Goal: Find specific page/section: Locate a particular part of the current website

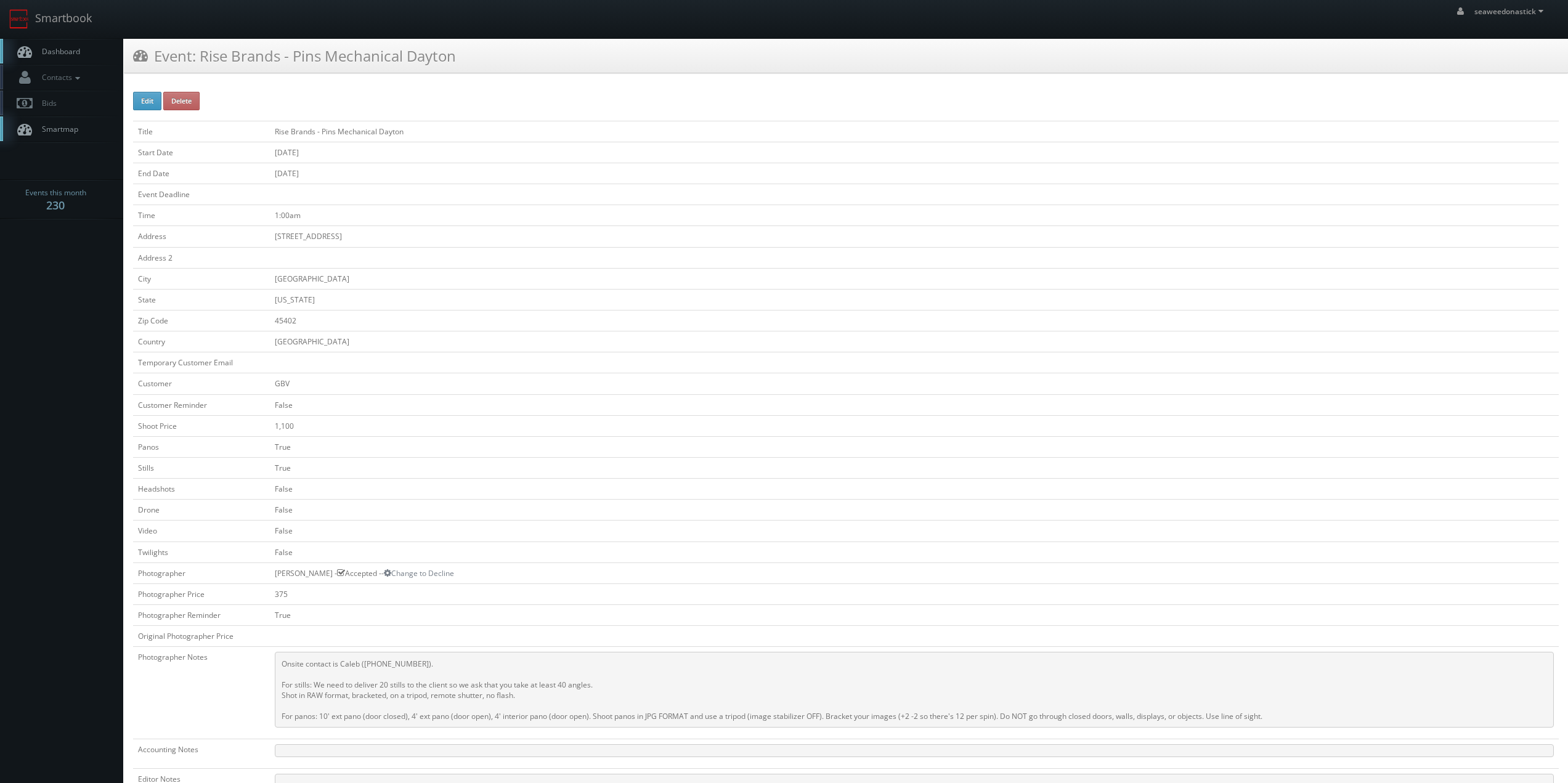
click at [85, 55] on link "Dashboard" at bounding box center [62, 51] width 123 height 25
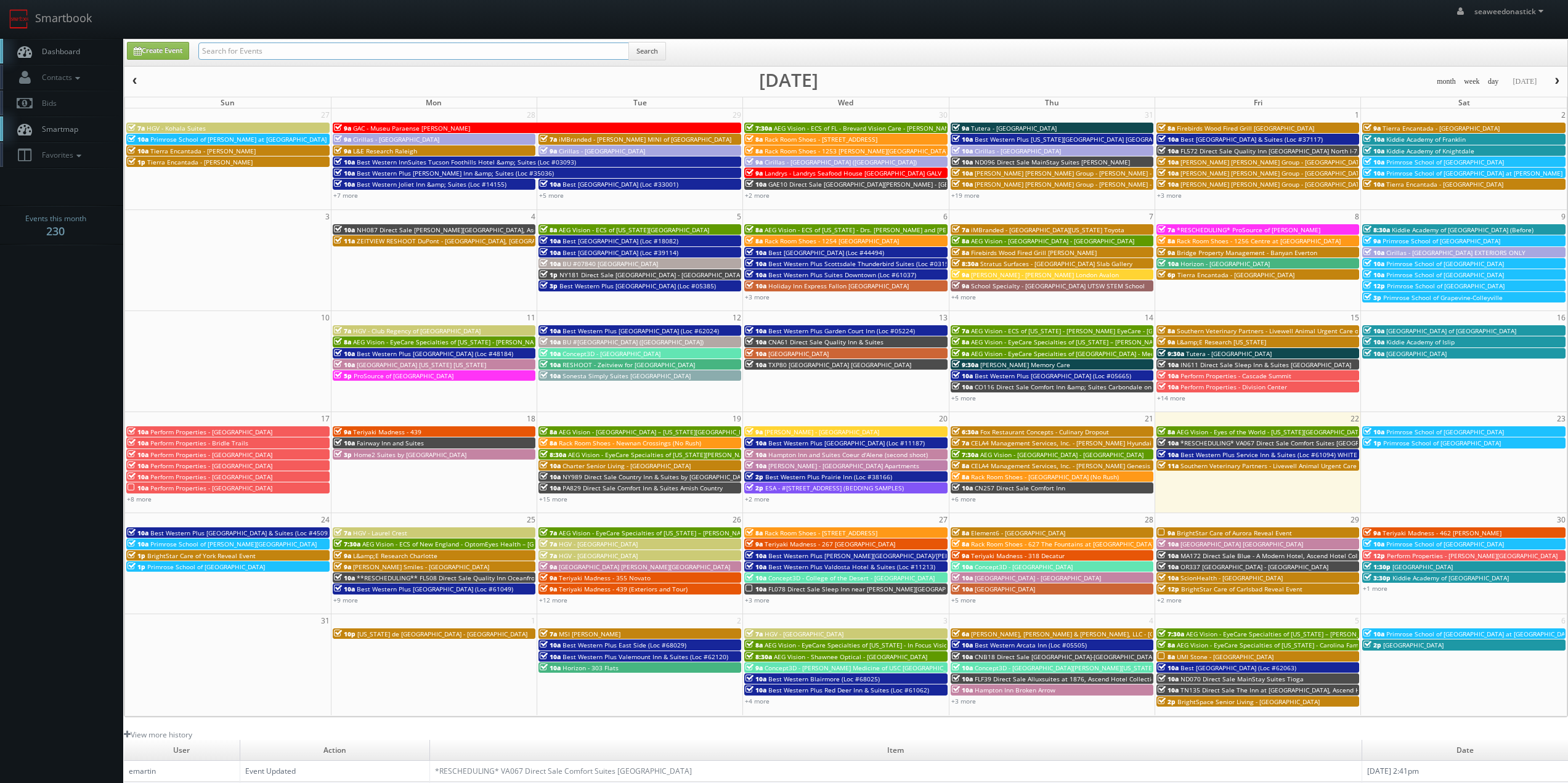
click at [252, 47] on input "text" at bounding box center [414, 51] width 431 height 17
paste input "(07-28-25) NM323 Direct Sale Quality Inn"
drag, startPoint x: 241, startPoint y: 54, endPoint x: 129, endPoint y: 68, distance: 112.9
click at [129, 68] on div "Create Event (07-28-25) NM323 Direct Sale Quality Inn Search month week day tod…" at bounding box center [845, 378] width 1444 height 678
type input "NM323 Direct Sale Quality Inn"
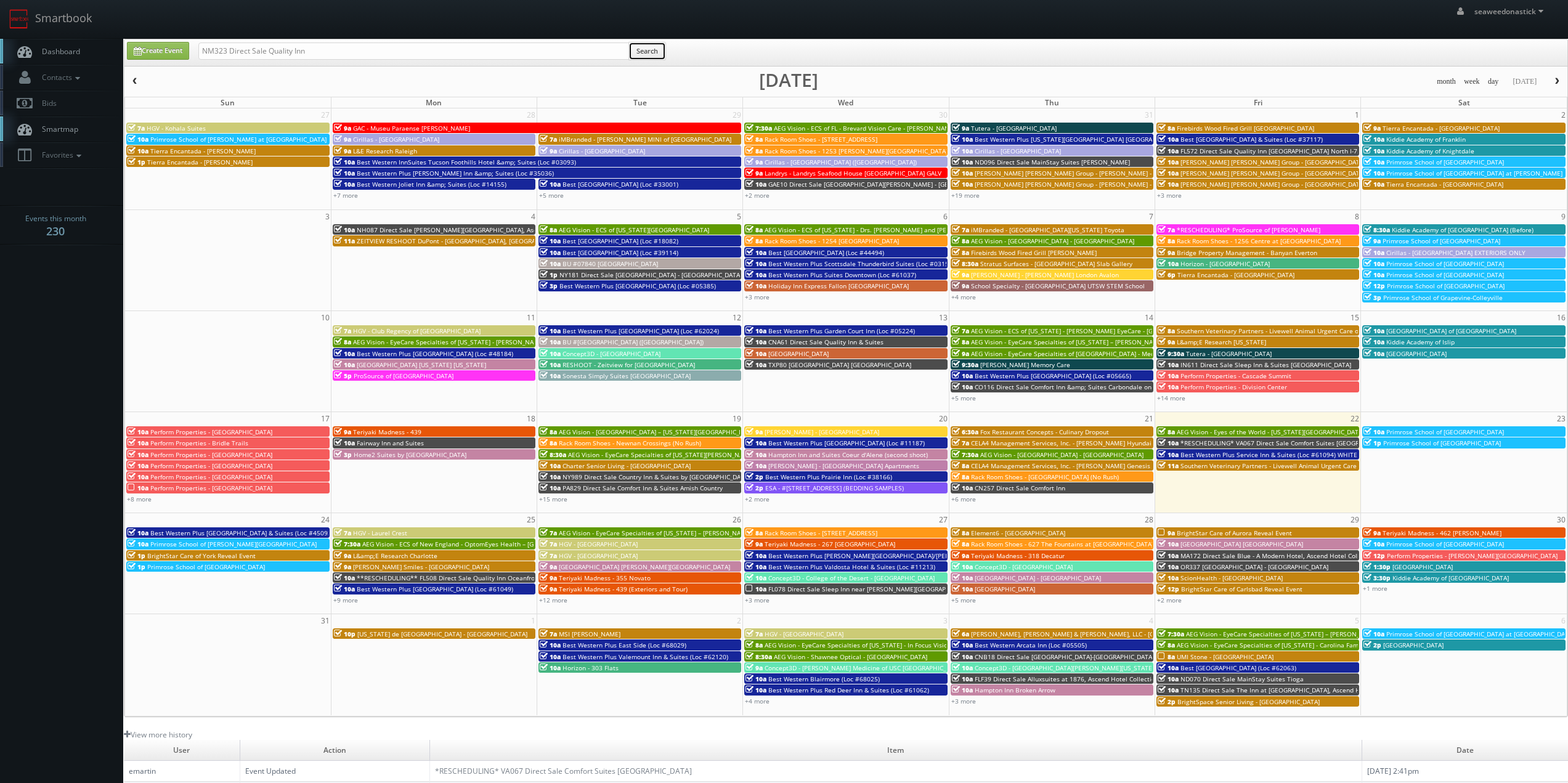
click at [663, 50] on button "Search" at bounding box center [647, 51] width 37 height 18
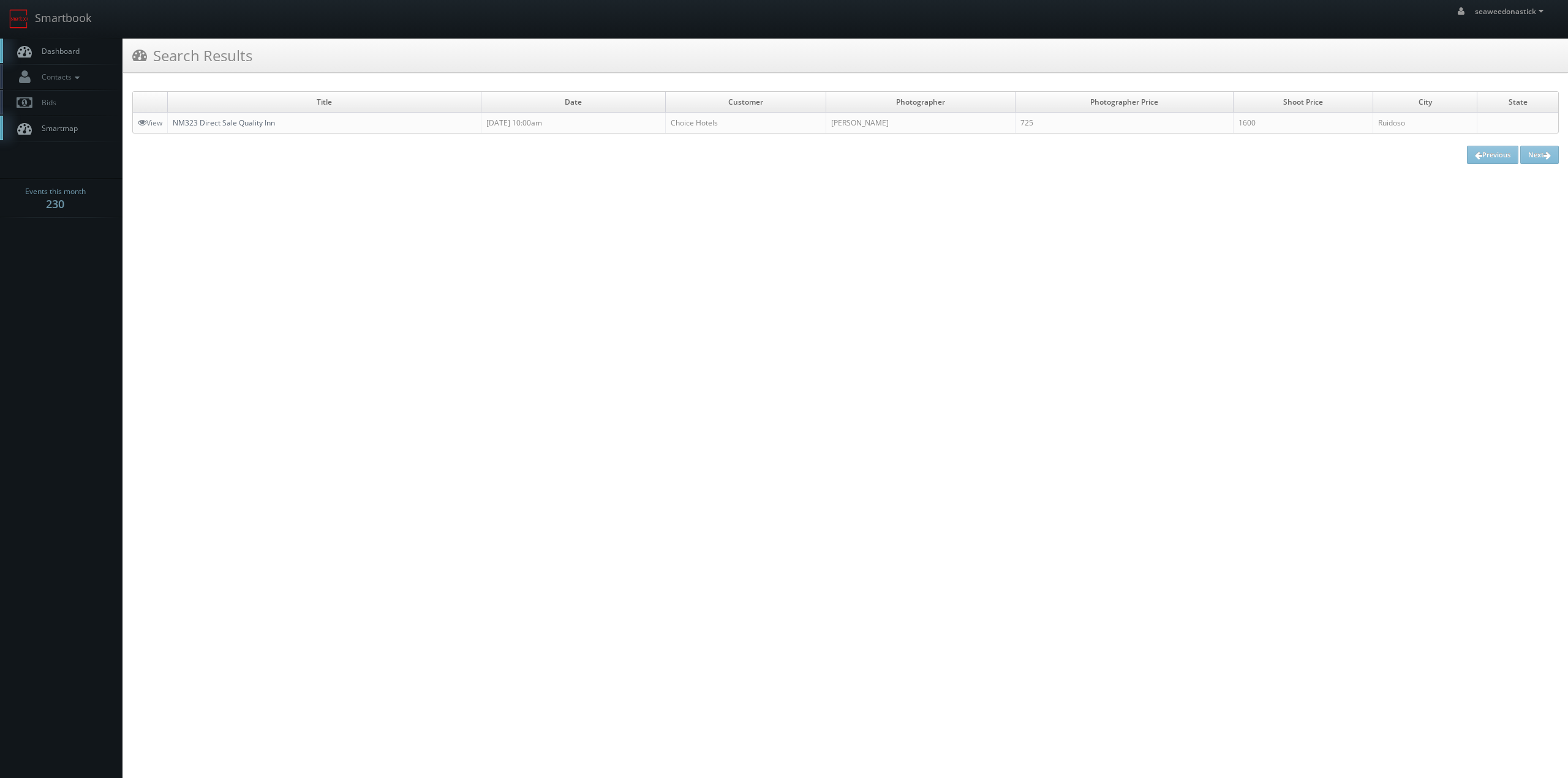
click at [225, 120] on link "NM323 Direct Sale Quality Inn" at bounding box center [224, 122] width 102 height 10
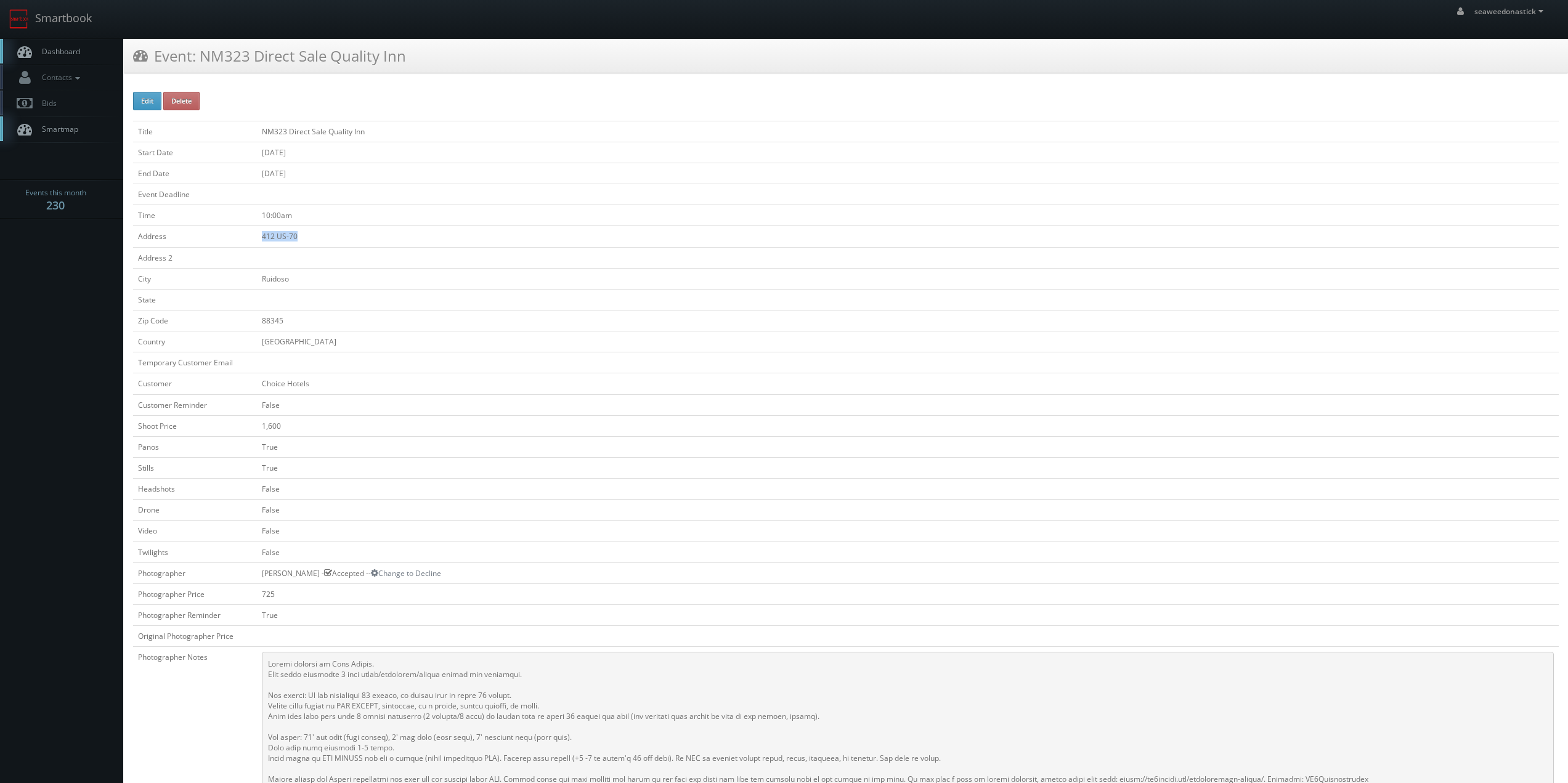
drag, startPoint x: 261, startPoint y: 235, endPoint x: 311, endPoint y: 236, distance: 50.0
click at [311, 236] on td "412 US-70" at bounding box center [908, 237] width 1302 height 21
copy td "412 US-70"
